Goal: Task Accomplishment & Management: Manage account settings

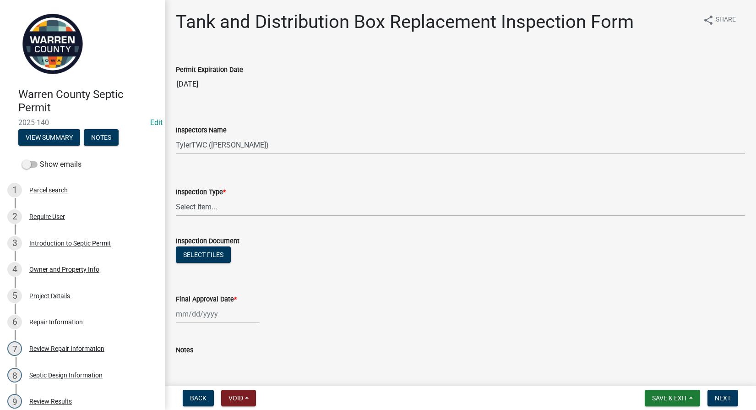
select select "d1e22d4f-68e7-4e9d-8701-604dd084f30f"
click at [231, 202] on select "Select Item... Tank and Distribution Box Replacement" at bounding box center [460, 206] width 569 height 19
click at [176, 197] on select "Select Item... Tank and Distribution Box Replacement" at bounding box center [460, 206] width 569 height 19
select select "ada8bc3c-9a08-46e4-be22-8417a718f7d5"
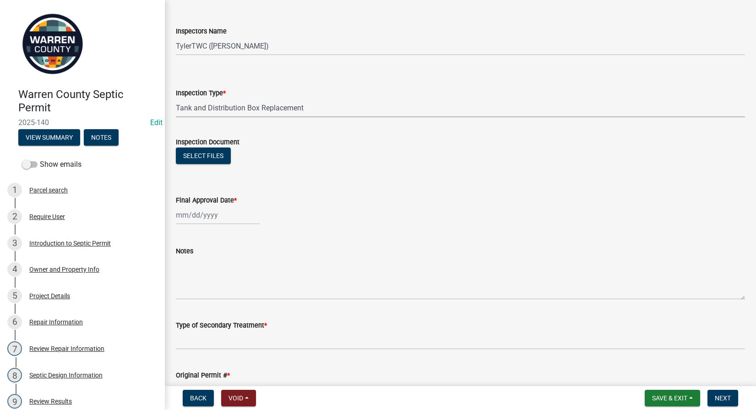
scroll to position [214, 0]
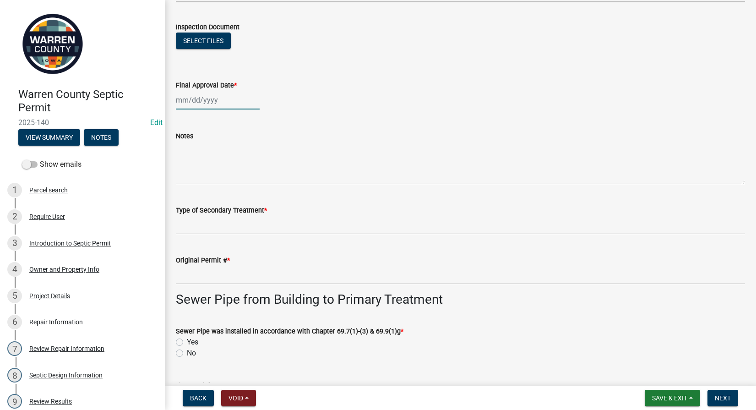
click at [193, 96] on div at bounding box center [218, 100] width 84 height 19
select select "10"
select select "2025"
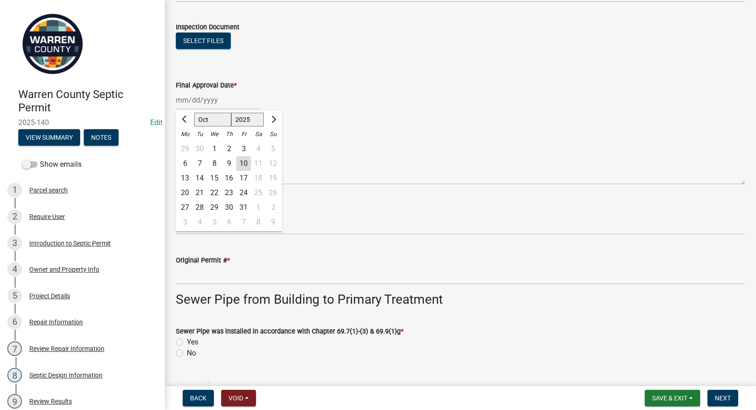
click at [231, 163] on div "9" at bounding box center [229, 163] width 15 height 15
type input "[DATE]"
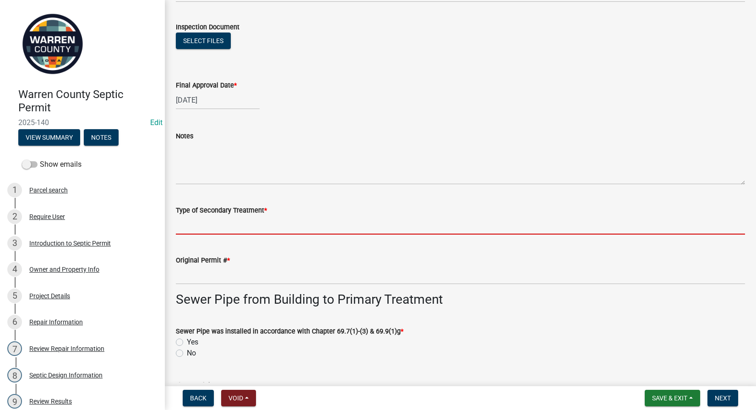
click at [246, 227] on input "Type of Secondary Treatment *" at bounding box center [460, 225] width 569 height 19
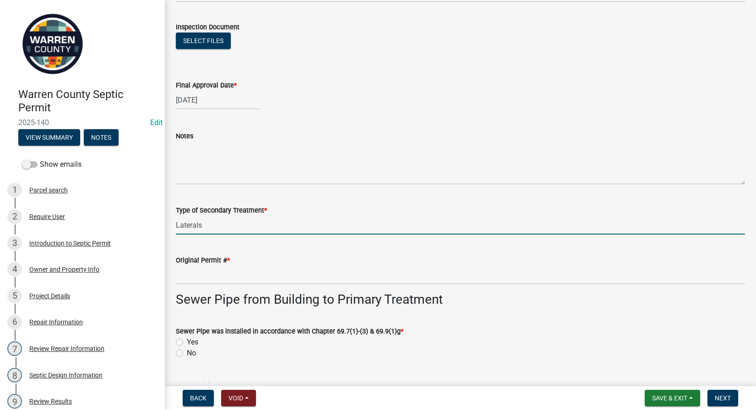
type input "Laterals"
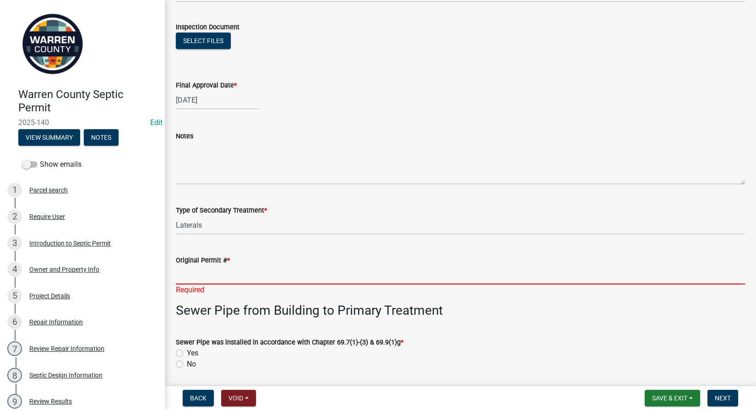
click at [236, 280] on input "Original Permit # *" at bounding box center [460, 275] width 569 height 19
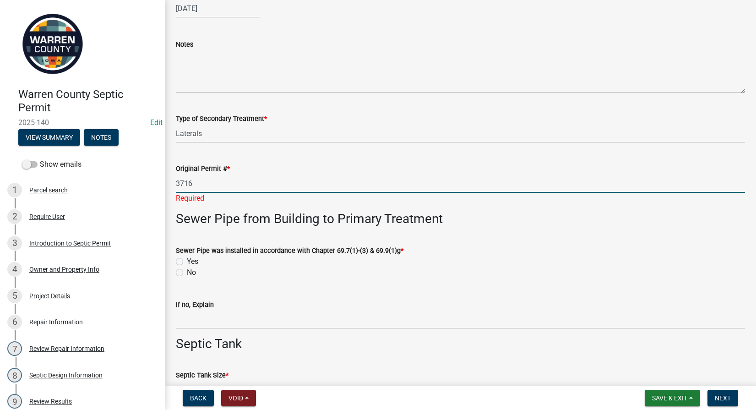
scroll to position [321, 0]
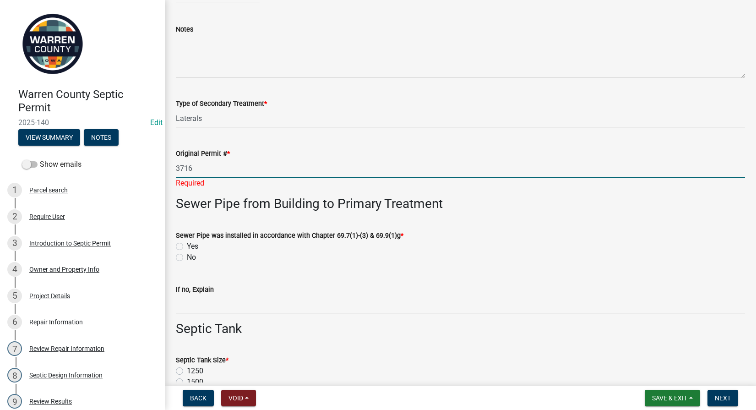
type input "3716"
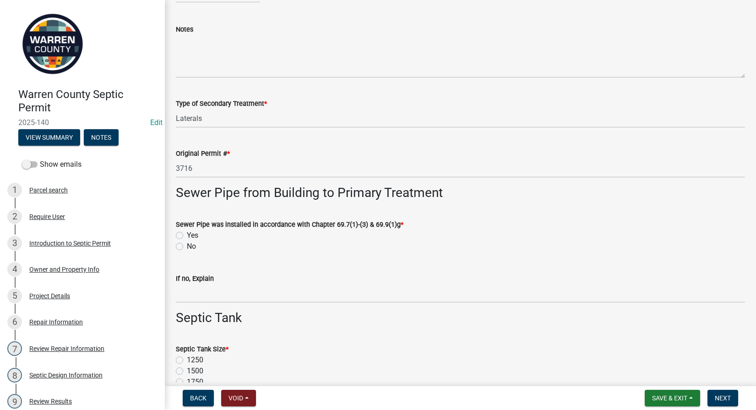
click at [178, 245] on div "Sewer Pipe was installed in accordance with Chapter 69.7(1)-(3) & 69.9(1)g * Ye…" at bounding box center [460, 235] width 569 height 33
click at [187, 234] on label "Yes" at bounding box center [192, 235] width 11 height 11
click at [187, 234] on input "Yes" at bounding box center [190, 233] width 6 height 6
radio input "true"
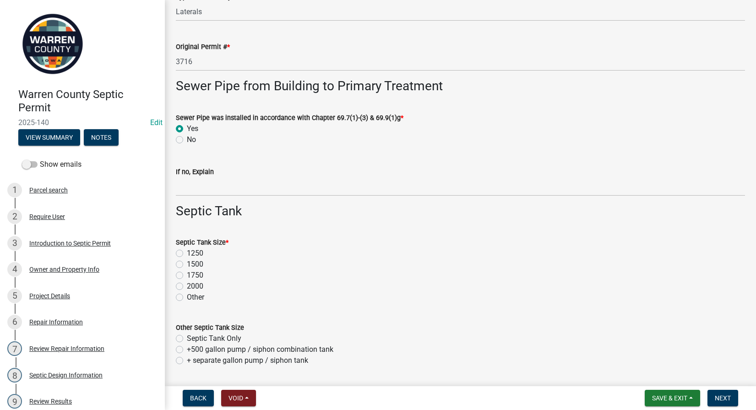
click at [187, 265] on label "1500" at bounding box center [195, 264] width 16 height 11
click at [187, 265] on input "1500" at bounding box center [190, 262] width 6 height 6
radio input "true"
click at [187, 336] on label "Septic Tank Only" at bounding box center [214, 338] width 54 height 11
click at [187, 336] on input "Septic Tank Only" at bounding box center [190, 336] width 6 height 6
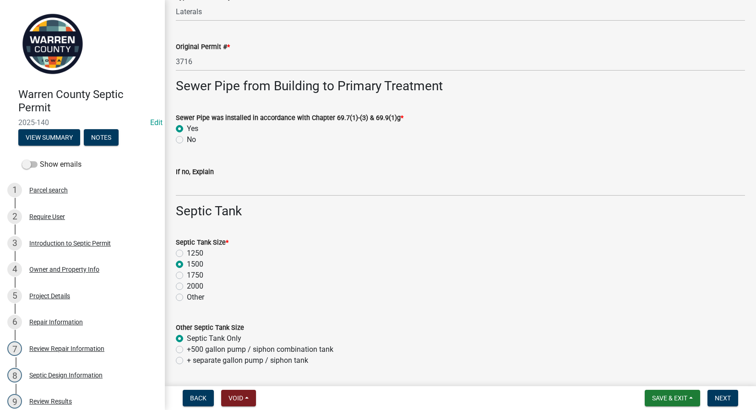
radio input "true"
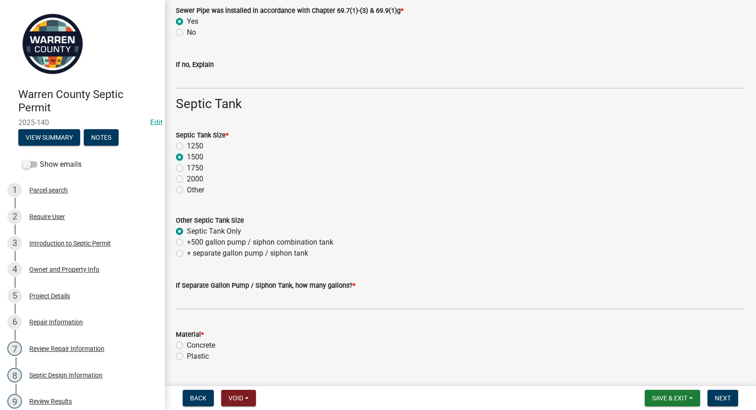
scroll to position [641, 0]
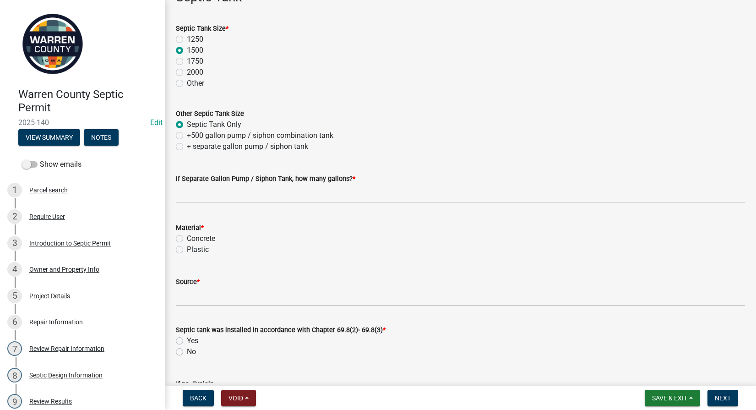
click at [187, 250] on label "Plastic" at bounding box center [198, 249] width 22 height 11
click at [187, 250] on input "Plastic" at bounding box center [190, 247] width 6 height 6
radio input "true"
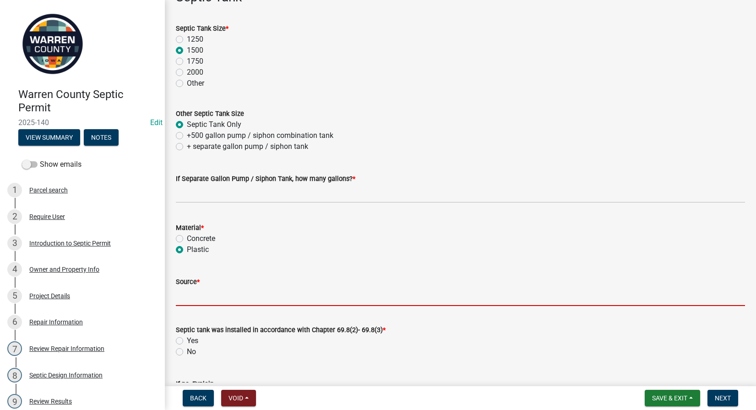
click at [178, 299] on input "Source *" at bounding box center [460, 296] width 569 height 19
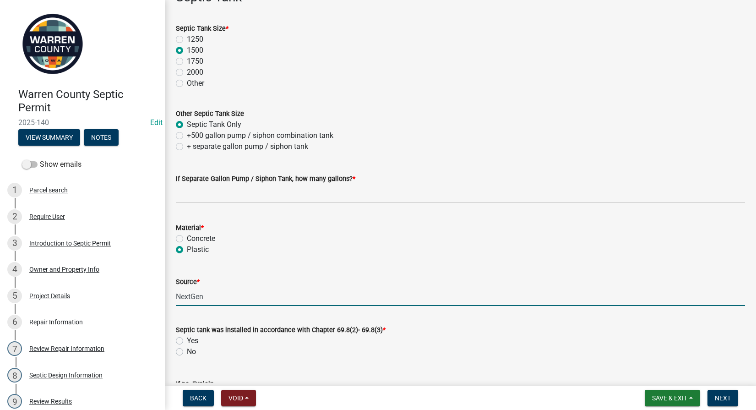
type input "NextGen"
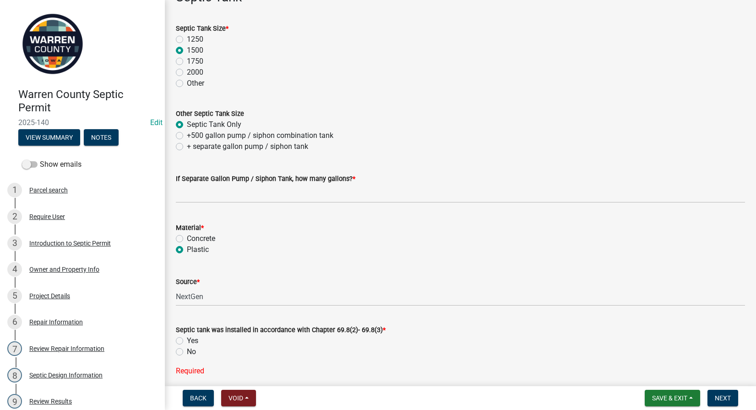
click at [187, 342] on label "Yes" at bounding box center [192, 340] width 11 height 11
click at [187, 341] on input "Yes" at bounding box center [190, 338] width 6 height 6
radio input "true"
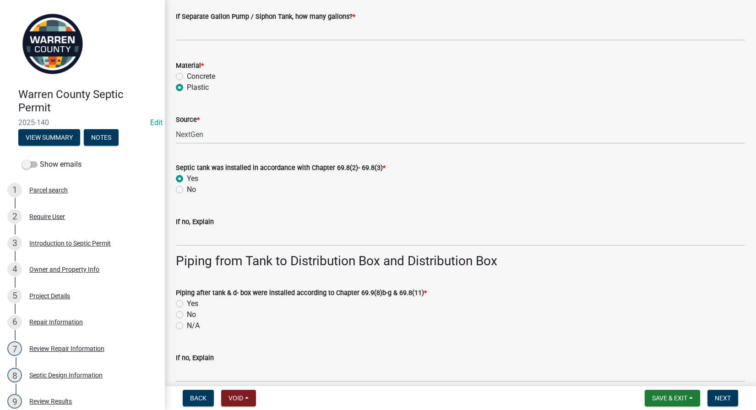
scroll to position [855, 0]
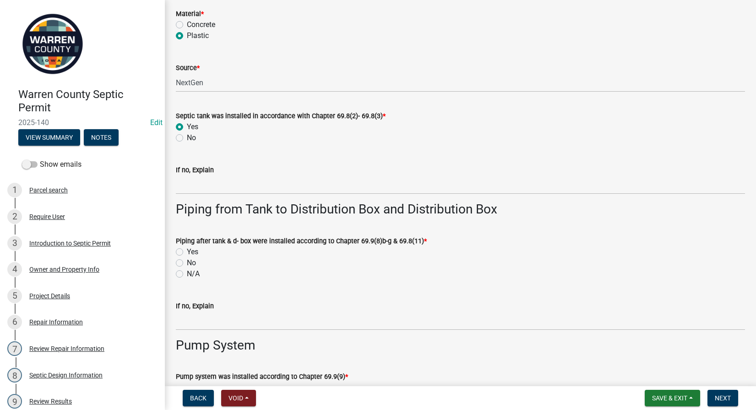
click at [187, 253] on label "Yes" at bounding box center [192, 251] width 11 height 11
click at [187, 252] on input "Yes" at bounding box center [190, 249] width 6 height 6
radio input "true"
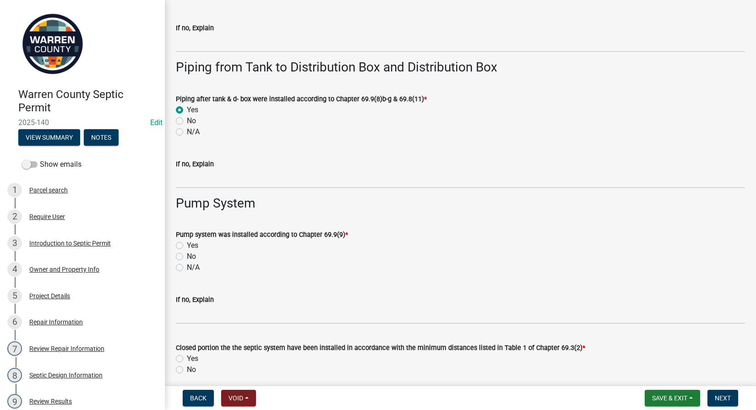
scroll to position [1068, 0]
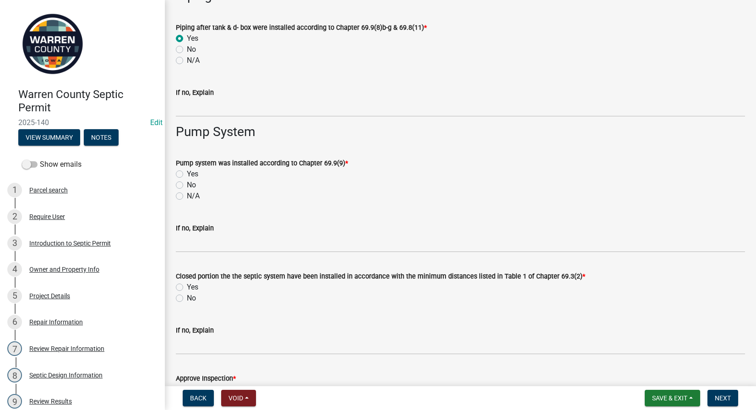
click at [187, 194] on label "N/A" at bounding box center [193, 195] width 13 height 11
click at [187, 194] on input "N/A" at bounding box center [190, 193] width 6 height 6
radio input "true"
click at [187, 286] on label "Yes" at bounding box center [192, 287] width 11 height 11
click at [187, 286] on input "Yes" at bounding box center [190, 285] width 6 height 6
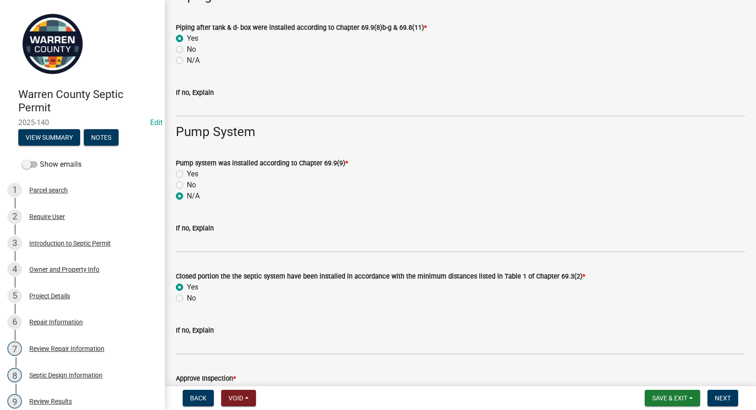
radio input "true"
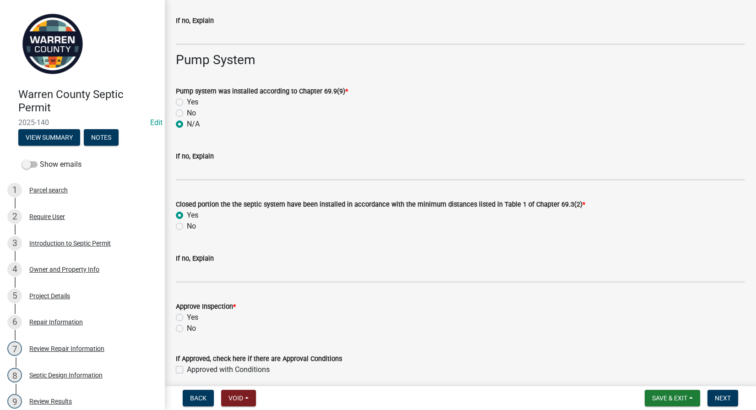
scroll to position [1175, 0]
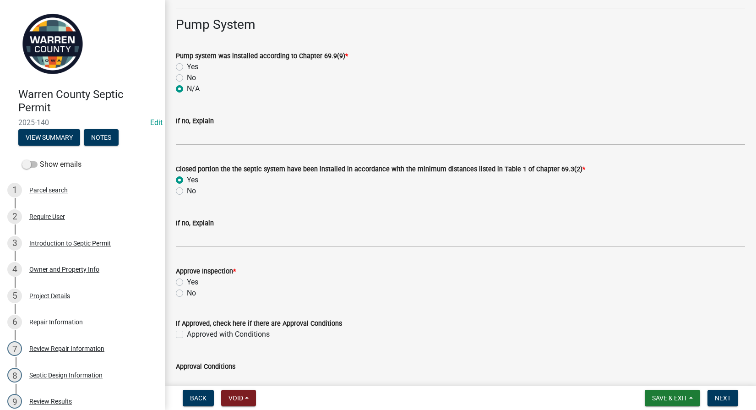
click at [187, 282] on label "Yes" at bounding box center [192, 282] width 11 height 11
click at [187, 282] on input "Yes" at bounding box center [190, 280] width 6 height 6
radio input "true"
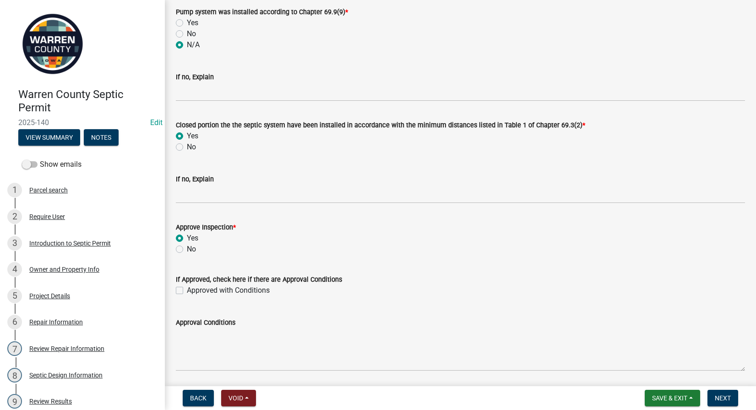
scroll to position [1251, 0]
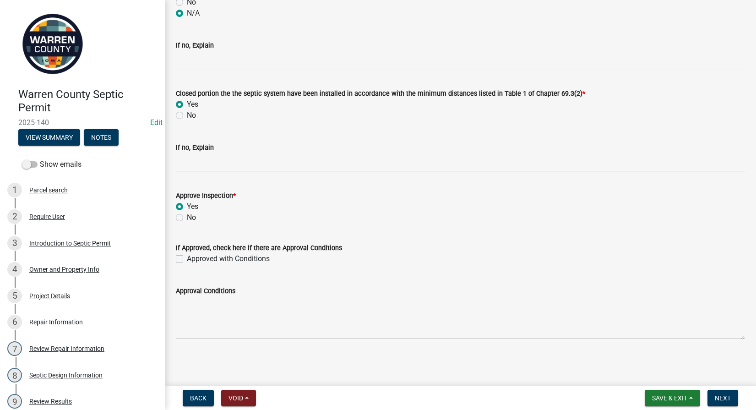
click at [718, 388] on nav "Back Void Withdraw Lock Expire Void Save & Exit Save Save & Exit Next" at bounding box center [460, 398] width 591 height 24
click at [724, 397] on span "Next" at bounding box center [723, 397] width 16 height 7
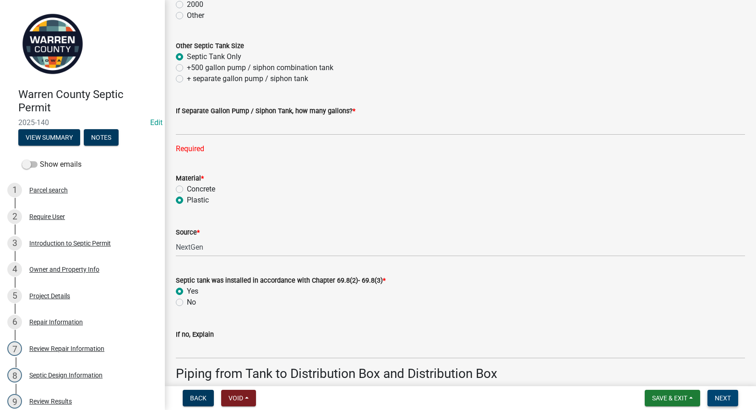
scroll to position [641, 0]
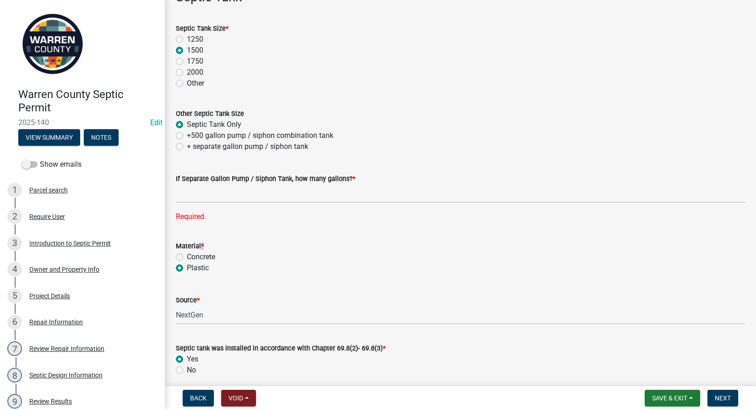
click at [203, 244] on span "*" at bounding box center [202, 246] width 3 height 8
drag, startPoint x: 203, startPoint y: 244, endPoint x: 185, endPoint y: 198, distance: 49.5
click at [185, 198] on input "text" at bounding box center [460, 193] width 569 height 19
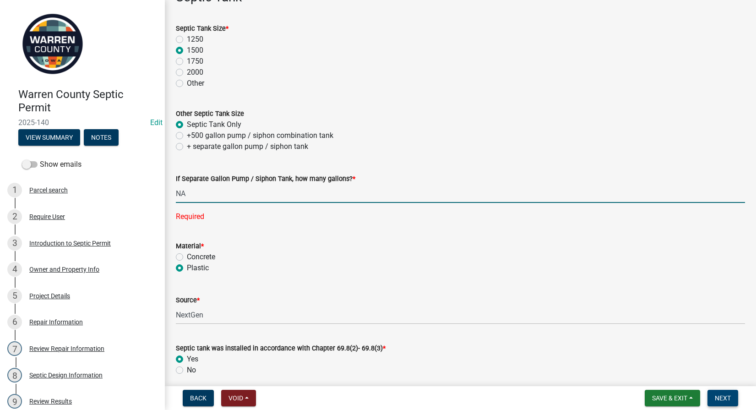
type input "0"
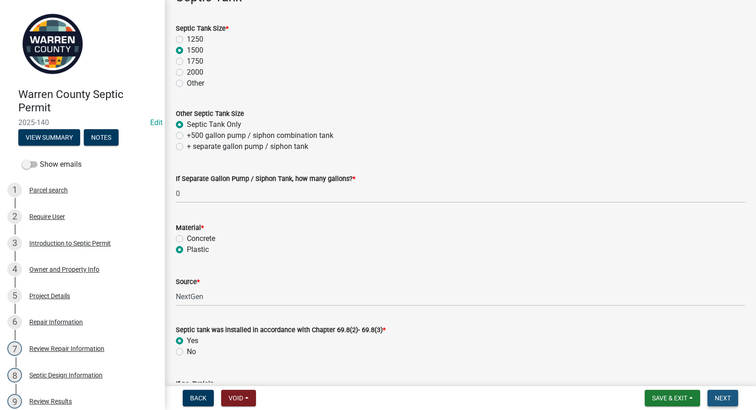
click at [731, 398] on span "Next" at bounding box center [723, 397] width 16 height 7
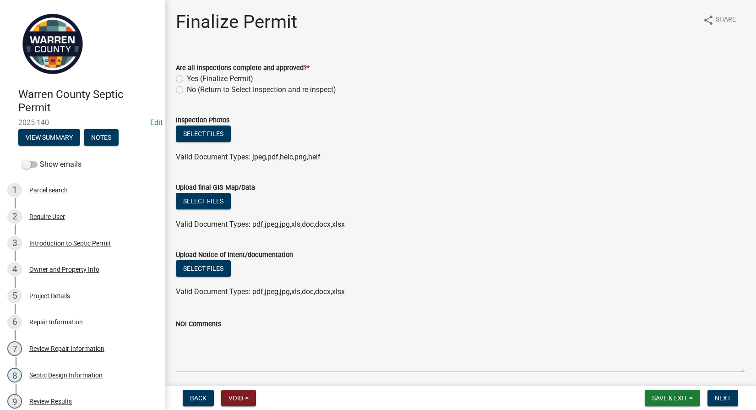
click at [187, 79] on label "Yes (Finalize Permit)" at bounding box center [220, 78] width 66 height 11
click at [187, 79] on input "Yes (Finalize Permit)" at bounding box center [190, 76] width 6 height 6
radio input "true"
click at [201, 201] on button "Select files" at bounding box center [203, 201] width 55 height 16
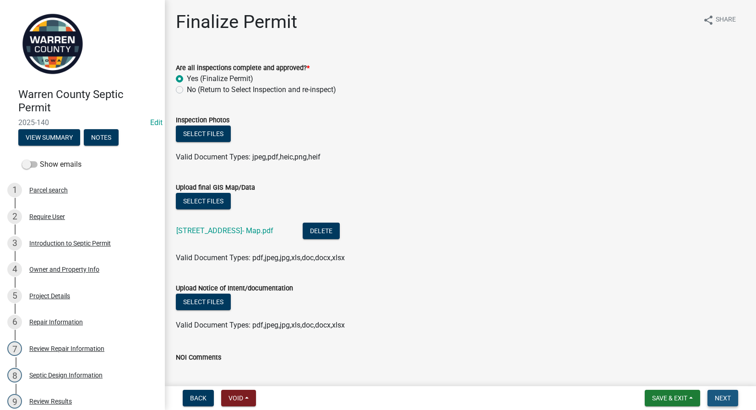
click at [717, 392] on button "Next" at bounding box center [722, 398] width 31 height 16
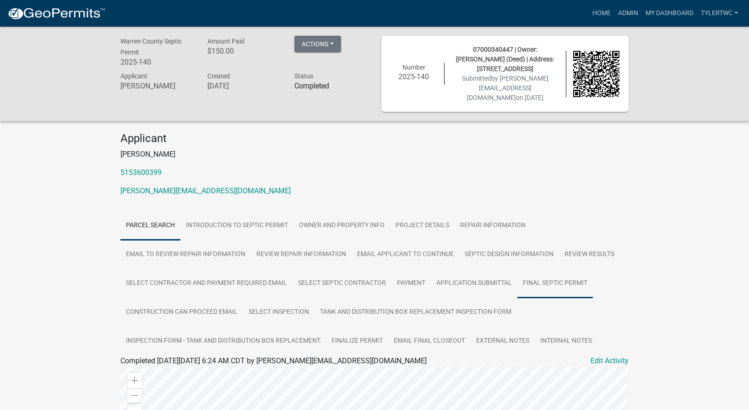
click at [556, 272] on link "Final Septic Permit" at bounding box center [555, 283] width 76 height 29
click at [130, 367] on link "Final Septic Permit" at bounding box center [150, 371] width 61 height 9
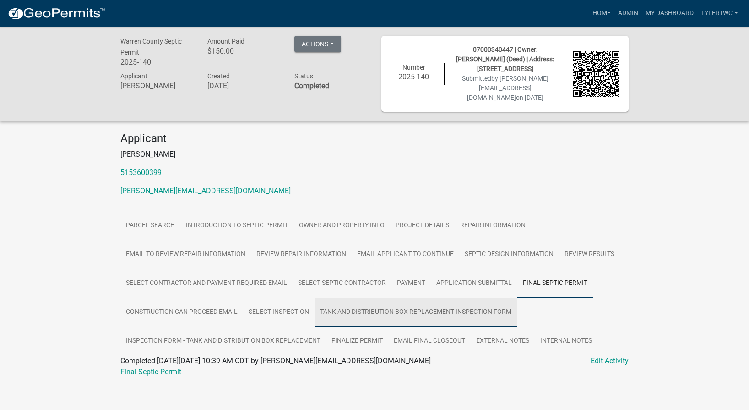
click at [397, 300] on link "Tank and Distribution Box Replacement Inspection Form" at bounding box center [416, 312] width 202 height 29
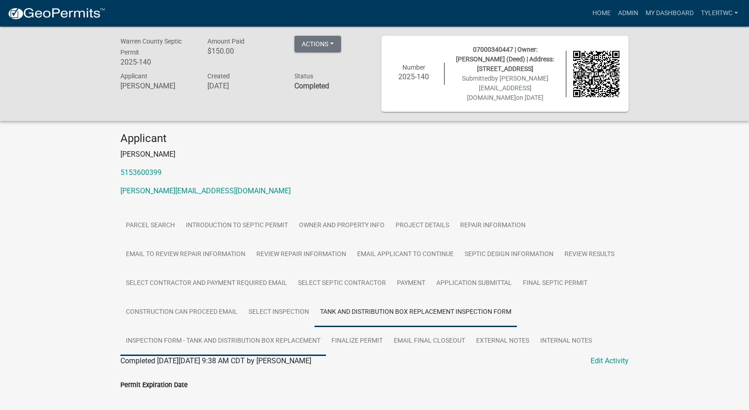
click at [190, 335] on link "Inspection Form - Tank and Distribution Box Replacement" at bounding box center [223, 340] width 206 height 29
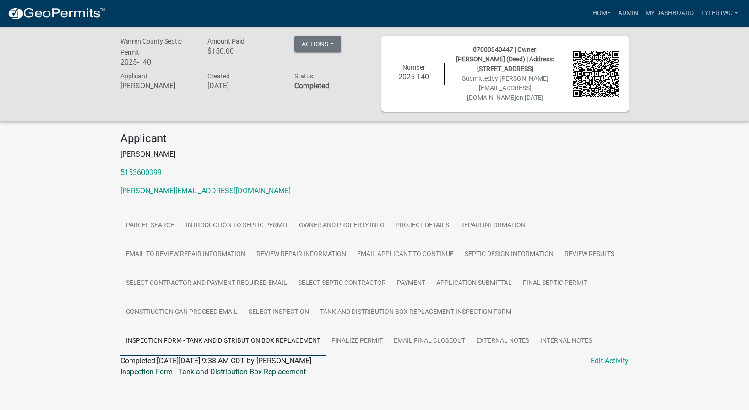
click at [169, 367] on link "Inspection Form - Tank and Distribution Box Replacement" at bounding box center [212, 371] width 185 height 9
click at [630, 13] on link "Admin" at bounding box center [628, 13] width 27 height 17
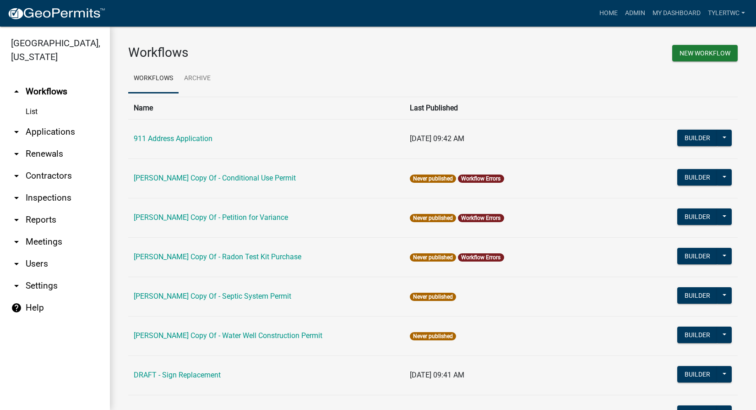
scroll to position [562, 0]
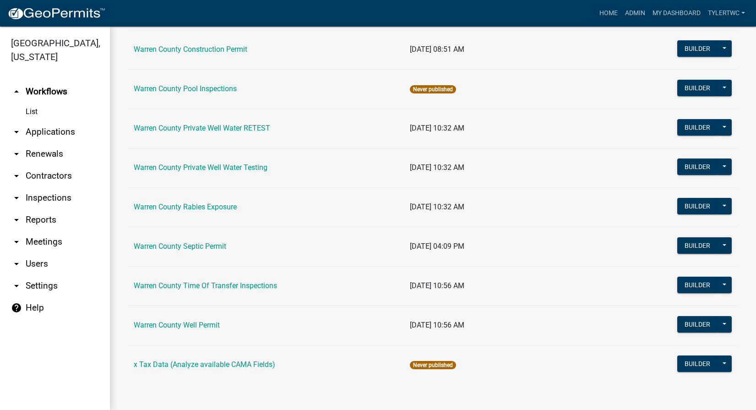
click at [182, 244] on link "Warren County Septic Permit" at bounding box center [180, 246] width 92 height 9
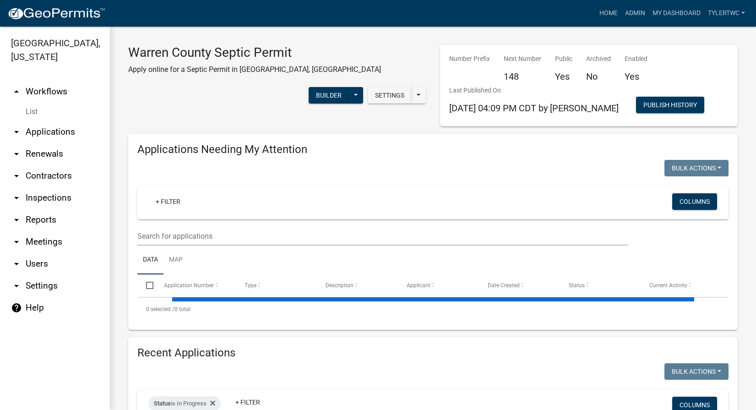
select select "2: 50"
select select "3: 100"
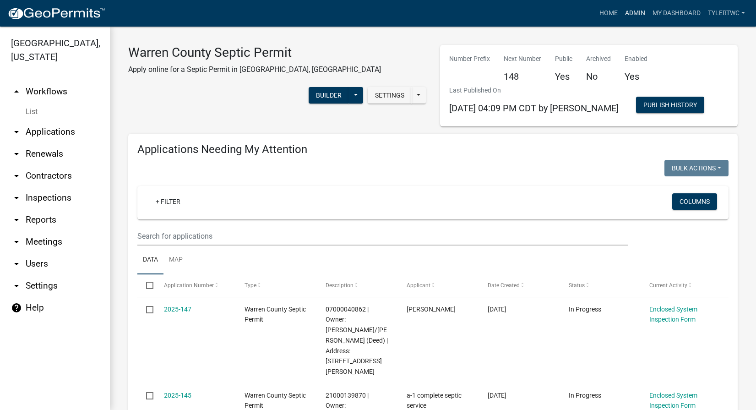
drag, startPoint x: 630, startPoint y: 9, endPoint x: 629, endPoint y: 15, distance: 5.5
click at [630, 9] on link "Admin" at bounding box center [634, 13] width 27 height 17
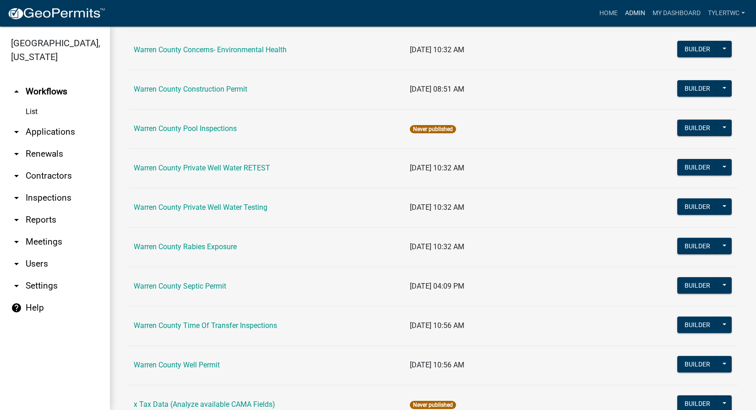
scroll to position [562, 0]
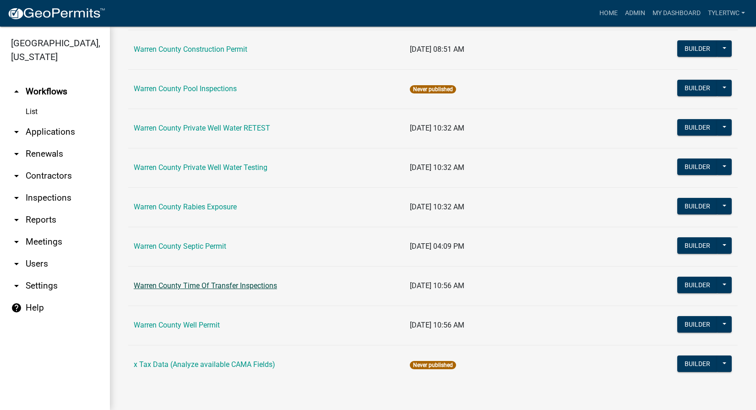
click at [216, 286] on link "Warren County Time Of Transfer Inspections" at bounding box center [205, 285] width 143 height 9
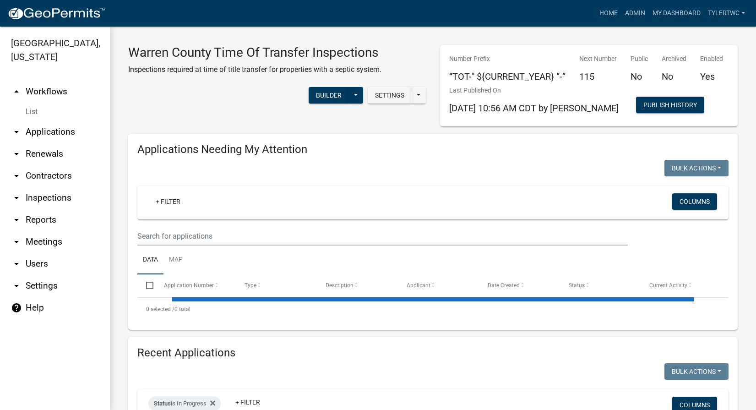
select select "2: 50"
select select "3: 100"
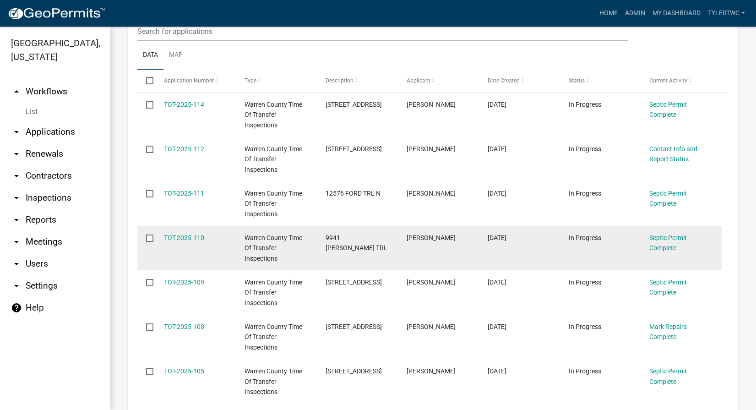
scroll to position [214, 0]
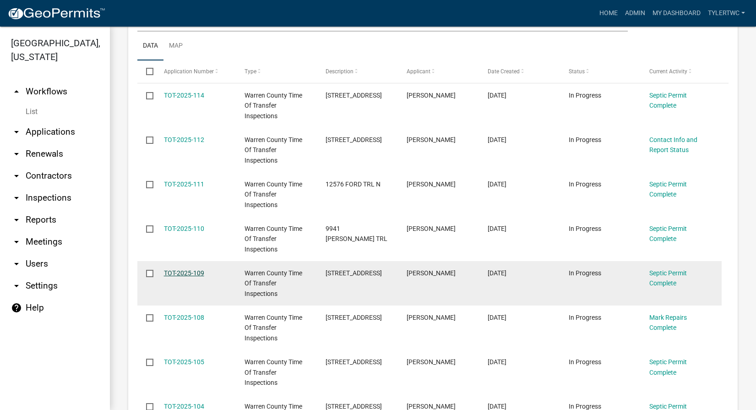
click at [179, 276] on link "TOT-2025-109" at bounding box center [184, 272] width 40 height 7
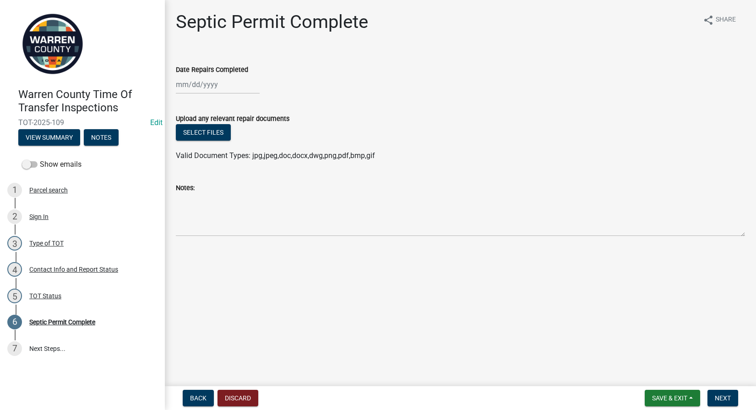
click at [209, 93] on div at bounding box center [218, 84] width 84 height 19
select select "10"
select select "2025"
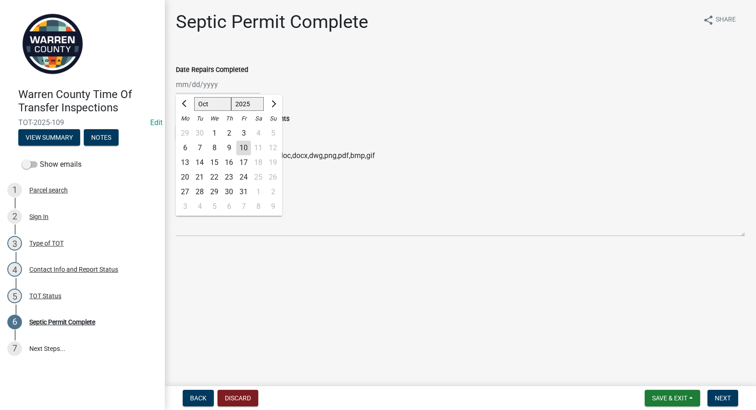
click at [229, 144] on div "9" at bounding box center [229, 148] width 15 height 15
type input "[DATE]"
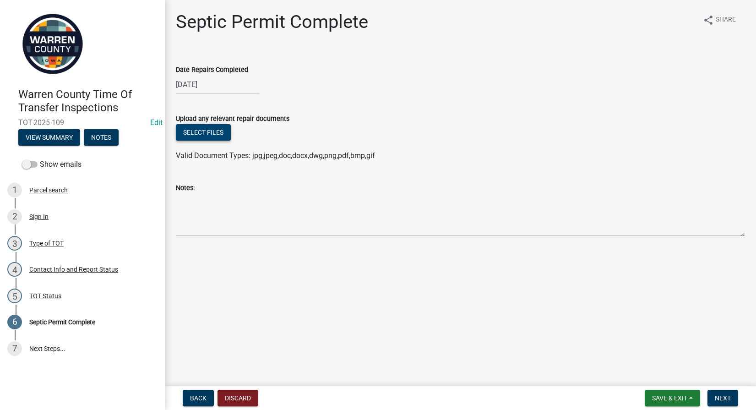
click at [201, 131] on button "Select files" at bounding box center [203, 132] width 55 height 16
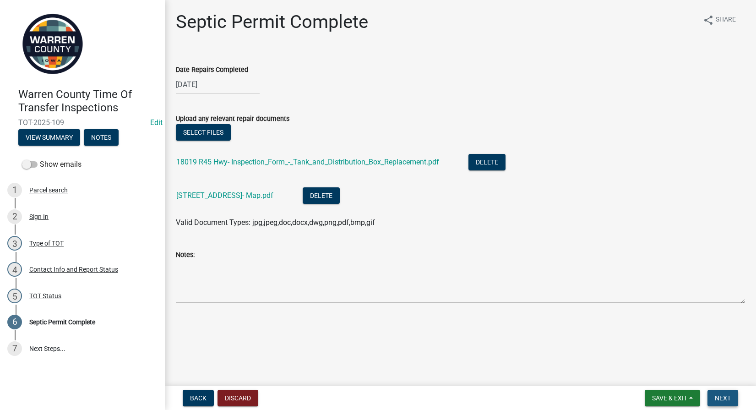
click at [720, 398] on span "Next" at bounding box center [723, 397] width 16 height 7
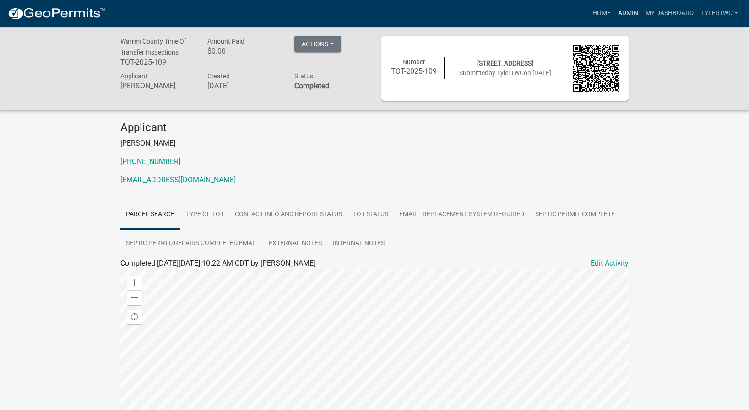
click at [616, 9] on link "Admin" at bounding box center [628, 13] width 27 height 17
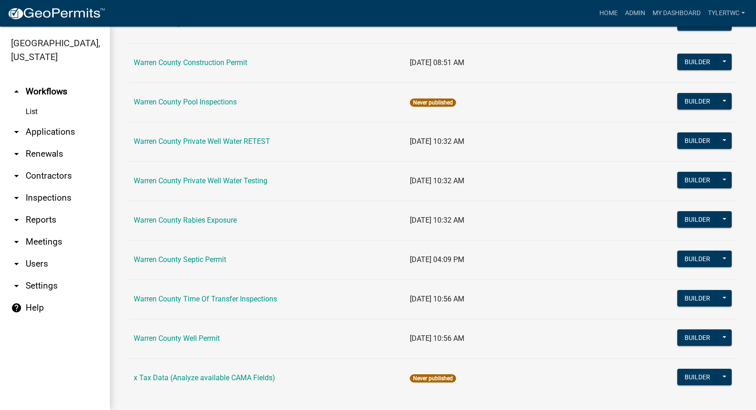
scroll to position [562, 0]
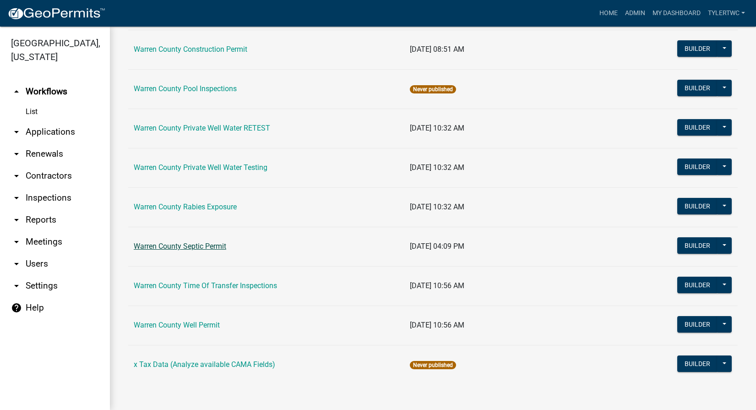
click at [147, 245] on link "Warren County Septic Permit" at bounding box center [180, 246] width 92 height 9
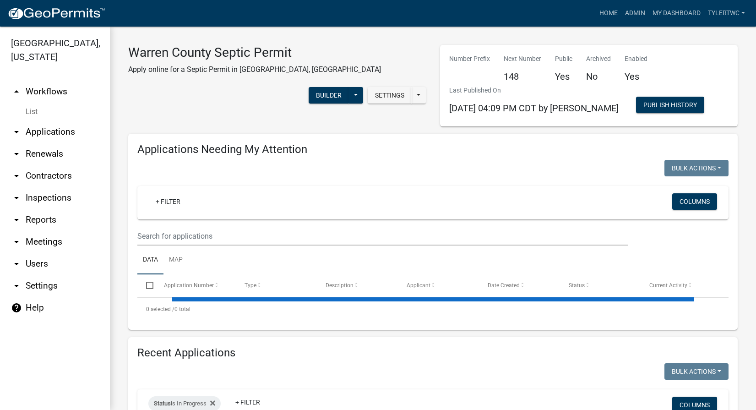
select select "2: 50"
select select "3: 100"
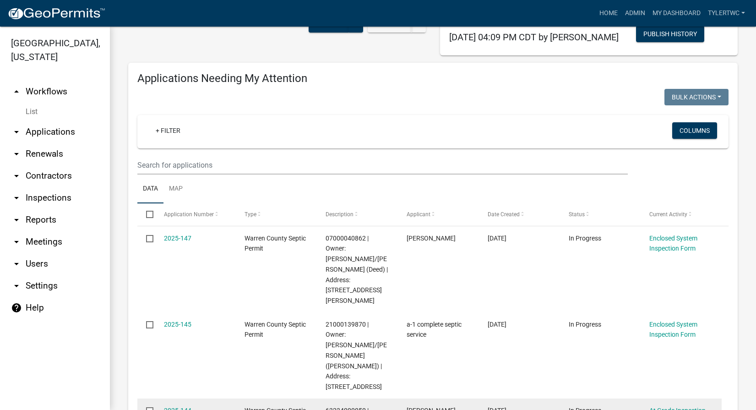
scroll to position [107, 0]
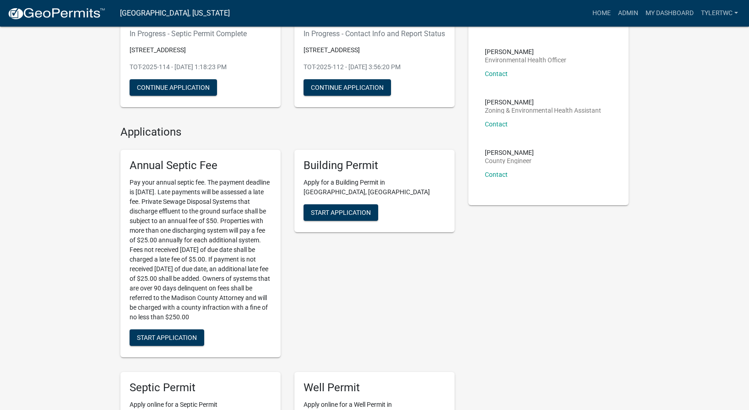
scroll to position [214, 0]
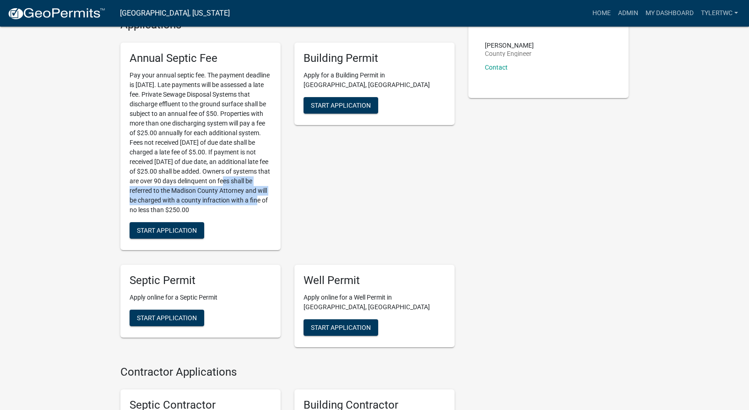
drag, startPoint x: 212, startPoint y: 191, endPoint x: 234, endPoint y: 205, distance: 26.6
click at [234, 205] on p "Pay your annual septic fee. The payment deadline is May 31st. Late payments wil…" at bounding box center [201, 143] width 142 height 144
drag, startPoint x: 234, startPoint y: 205, endPoint x: 240, endPoint y: 224, distance: 19.7
click at [240, 224] on div "Annual Septic Fee Pay your annual septic fee. The payment deadline is May 31st.…" at bounding box center [200, 146] width 160 height 207
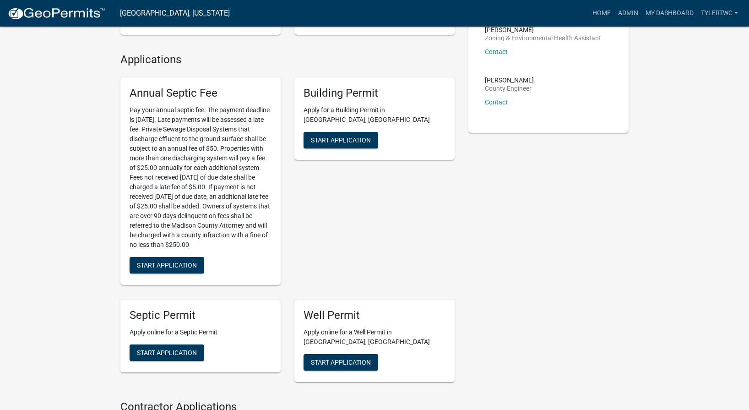
scroll to position [107, 0]
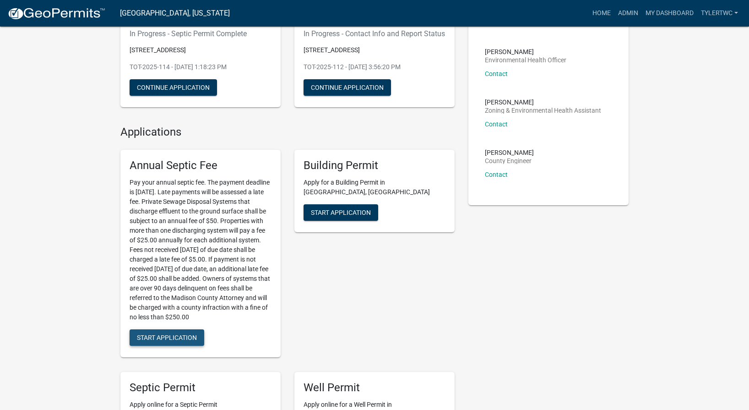
click at [174, 341] on span "Start Application" at bounding box center [167, 336] width 60 height 7
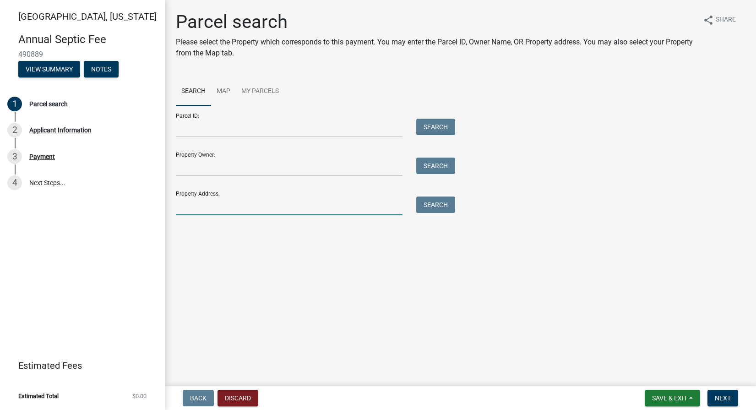
click at [211, 201] on input "Property Address:" at bounding box center [289, 205] width 227 height 19
click at [214, 166] on input "Property Owner:" at bounding box center [289, 167] width 227 height 19
click at [44, 130] on div "Applicant Information" at bounding box center [60, 130] width 62 height 6
click at [40, 150] on div "3 Payment" at bounding box center [78, 156] width 143 height 15
click at [40, 156] on div "Payment" at bounding box center [42, 156] width 26 height 6
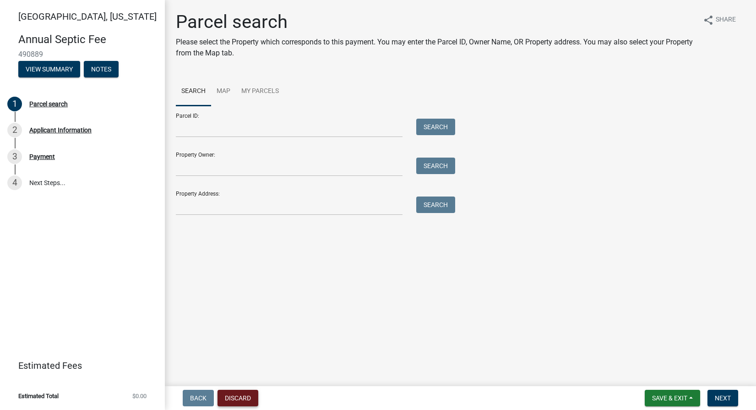
click at [230, 399] on button "Discard" at bounding box center [238, 398] width 41 height 16
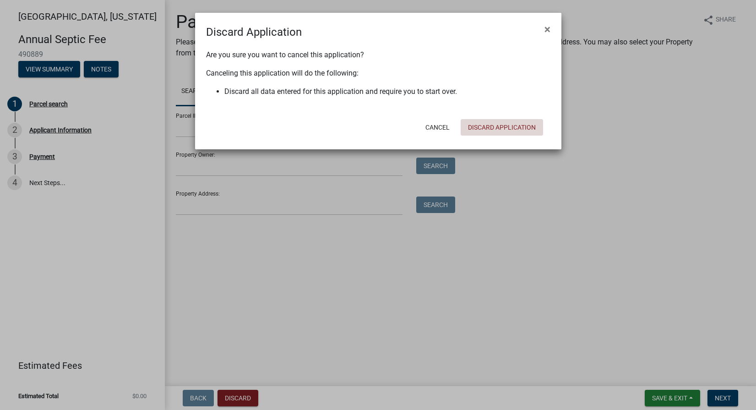
click at [511, 127] on button "Discard Application" at bounding box center [502, 127] width 82 height 16
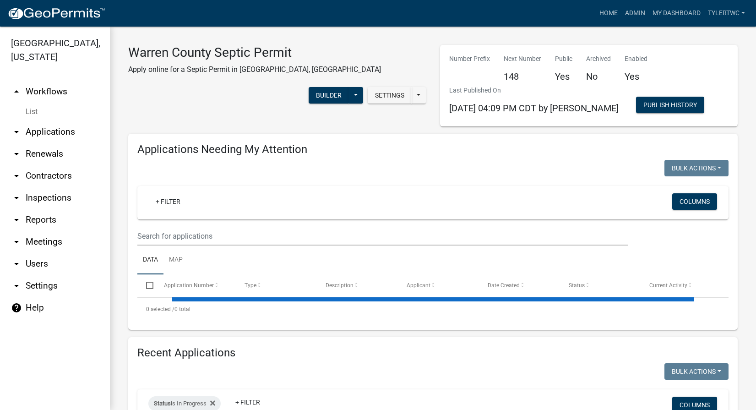
select select "3: 100"
select select "2: 50"
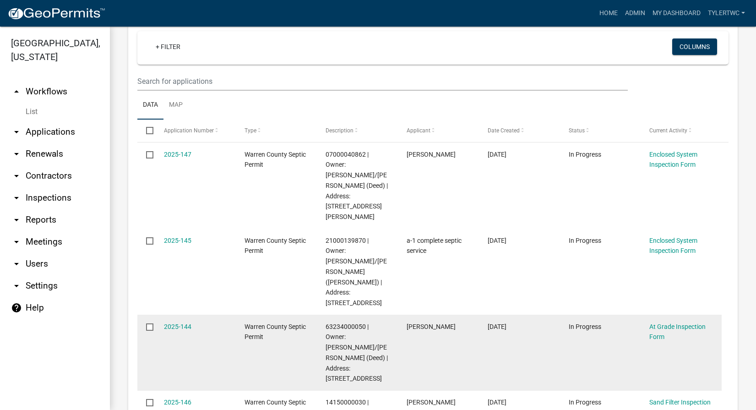
scroll to position [214, 0]
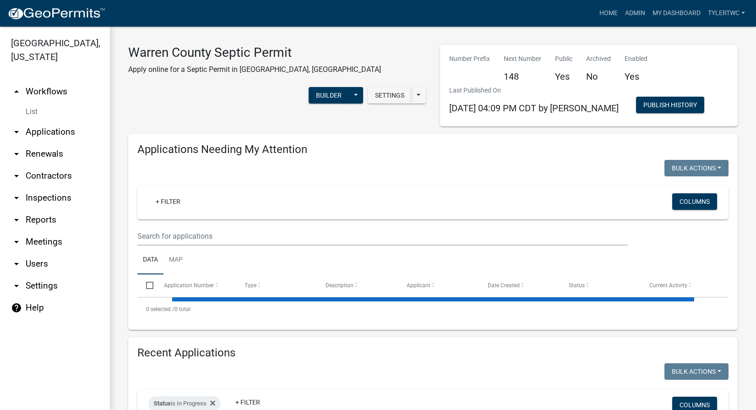
select select "2: 50"
select select "3: 100"
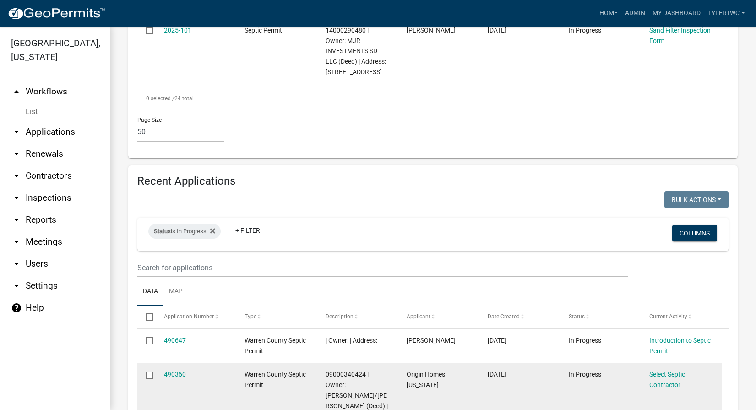
scroll to position [2137, 0]
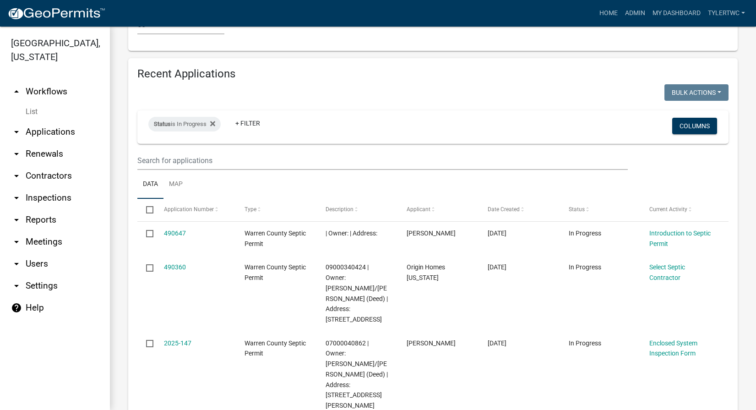
checkbox input "true"
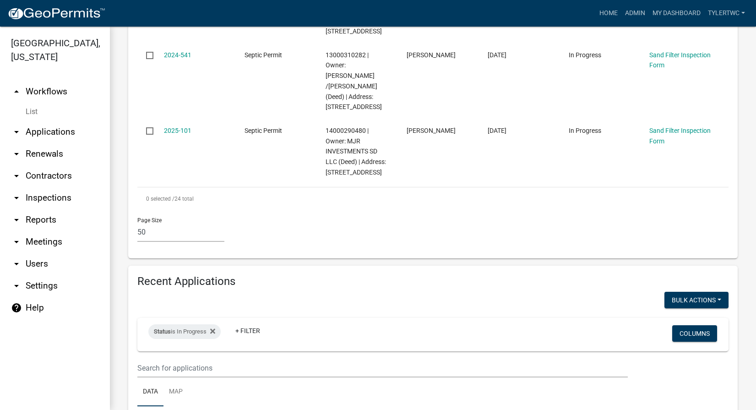
scroll to position [1923, 0]
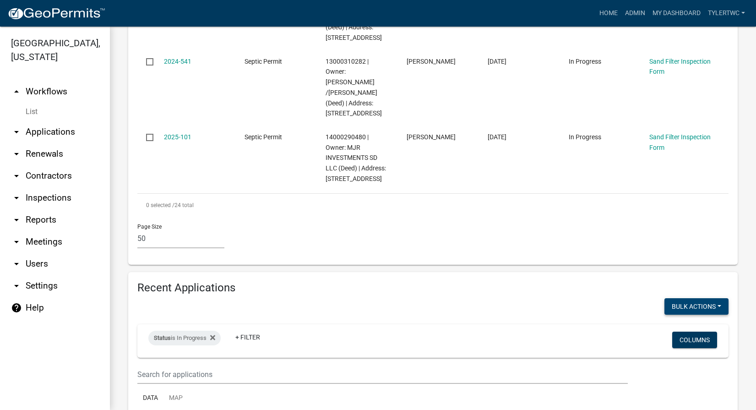
click at [704, 298] on button "Bulk Actions" at bounding box center [696, 306] width 64 height 16
click at [677, 319] on button "Void" at bounding box center [691, 330] width 73 height 22
checkbox input "false"
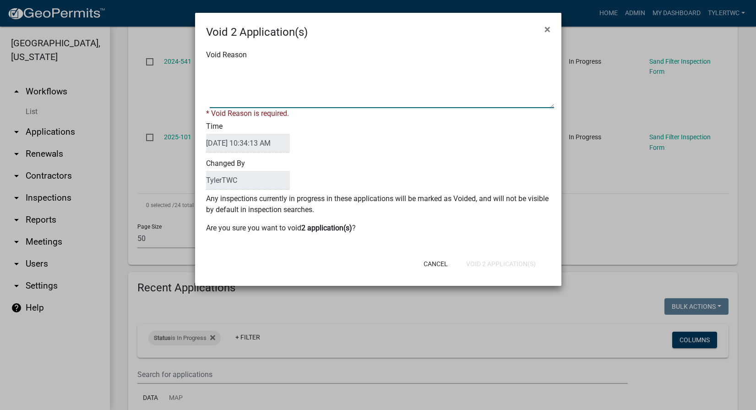
click at [267, 78] on textarea "Void Reason" at bounding box center [382, 85] width 344 height 46
type textarea "NA"
drag, startPoint x: 335, startPoint y: 229, endPoint x: 328, endPoint y: 234, distance: 9.2
click at [335, 229] on div "Void Reason * Void Reason is required. Time 10/10/2025 10:34:13 AM Changed By T…" at bounding box center [378, 146] width 366 height 212
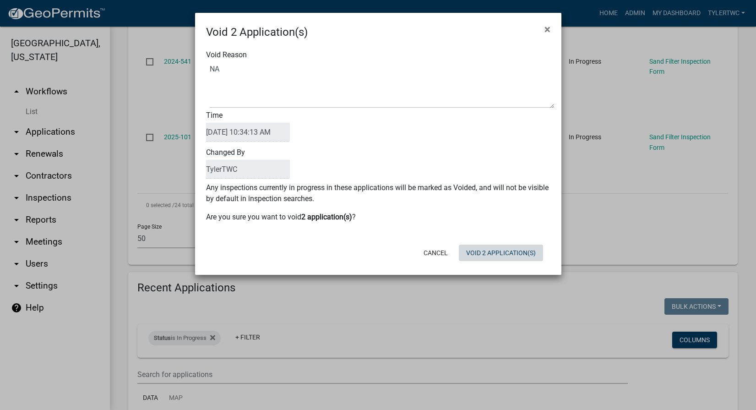
click at [501, 248] on button "Void 2 Application(s)" at bounding box center [501, 253] width 84 height 16
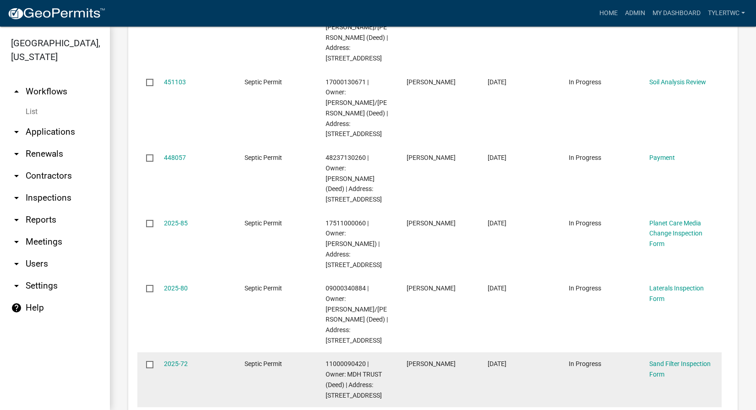
scroll to position [3819, 0]
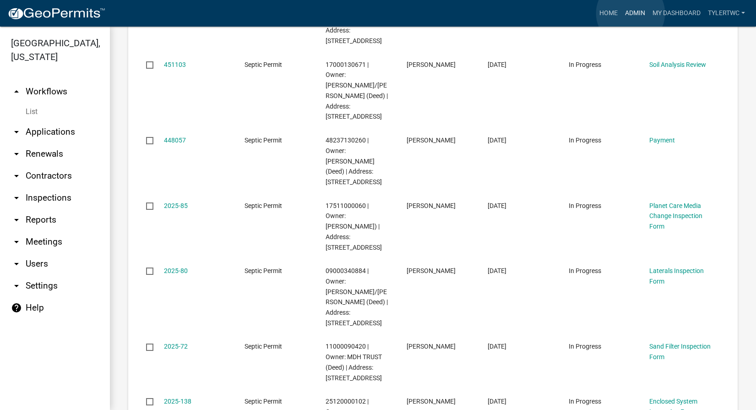
click at [631, 13] on link "Admin" at bounding box center [634, 13] width 27 height 17
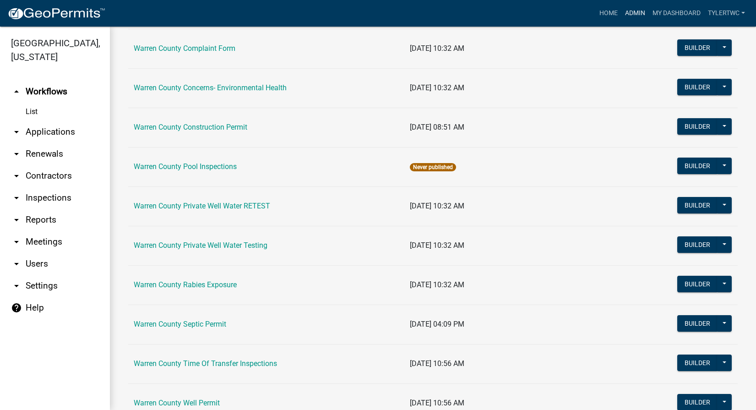
scroll to position [562, 0]
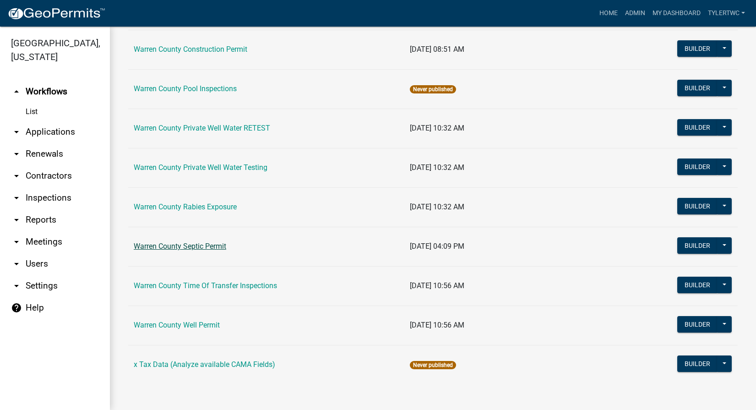
click at [195, 246] on link "Warren County Septic Permit" at bounding box center [180, 246] width 92 height 9
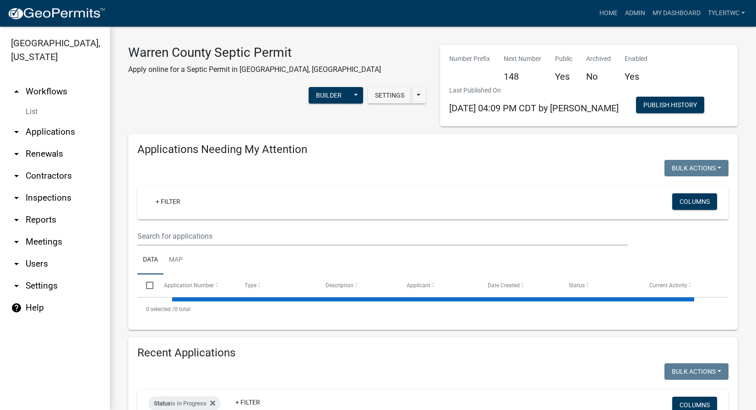
select select "2: 50"
select select "3: 100"
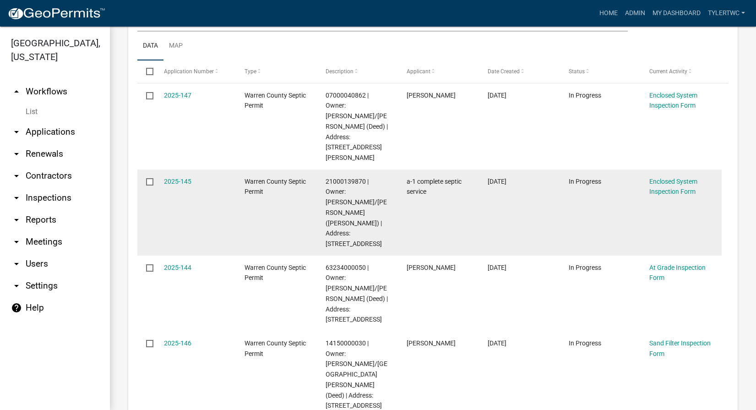
scroll to position [321, 0]
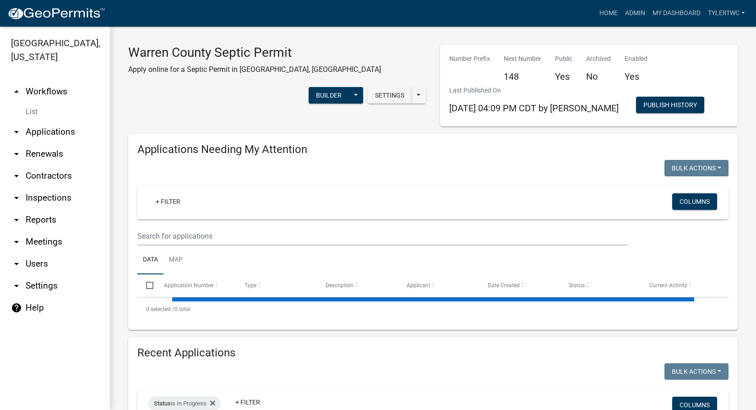
select select "2: 50"
select select "3: 100"
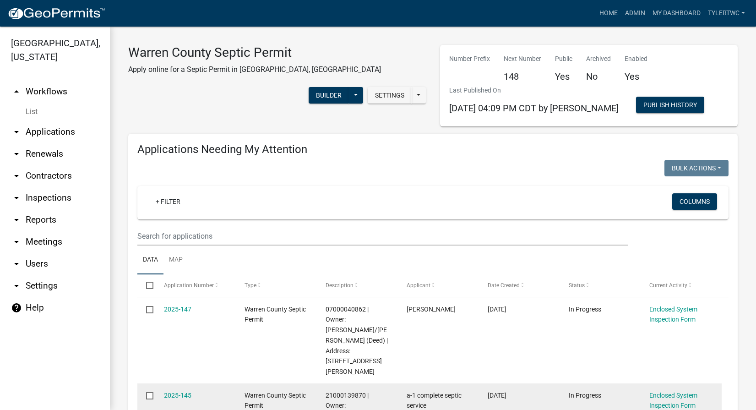
scroll to position [107, 0]
